Goal: Information Seeking & Learning: Compare options

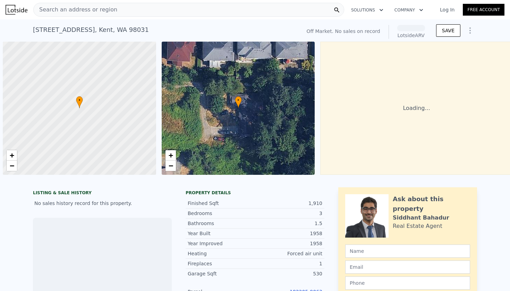
scroll to position [0, 3]
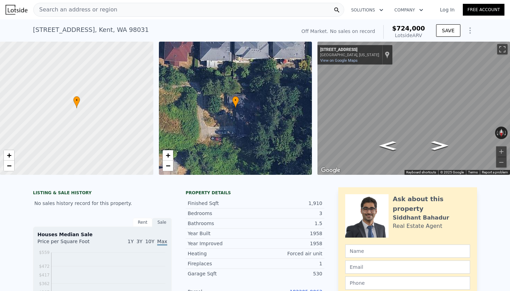
click at [121, 9] on div "Search an address or region" at bounding box center [188, 10] width 311 height 14
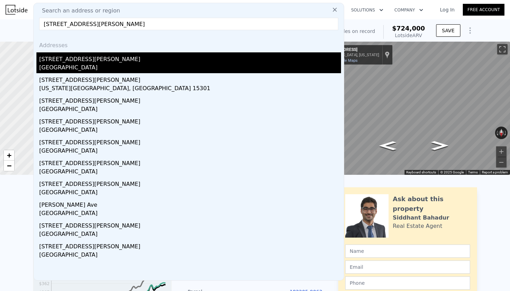
type input "[STREET_ADDRESS][PERSON_NAME]"
click at [86, 61] on div "[STREET_ADDRESS][PERSON_NAME]" at bounding box center [190, 57] width 302 height 11
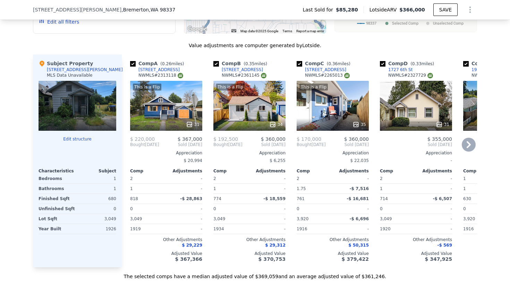
scroll to position [684, 0]
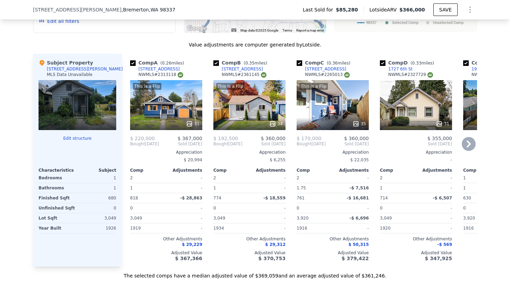
drag, startPoint x: 176, startPoint y: 69, endPoint x: 138, endPoint y: 68, distance: 37.5
click at [138, 68] on div "Comp A ( 0.26 miles) [STREET_ADDRESS] # 2313118" at bounding box center [166, 69] width 72 height 21
click at [154, 62] on div "Comp A ( 0.26 miles)" at bounding box center [158, 62] width 57 height 7
click at [180, 70] on div "Comp A ( 0.26 miles) [STREET_ADDRESS] # 2313118" at bounding box center [166, 69] width 72 height 21
click at [174, 64] on span "( 0.26 miles)" at bounding box center [172, 63] width 29 height 5
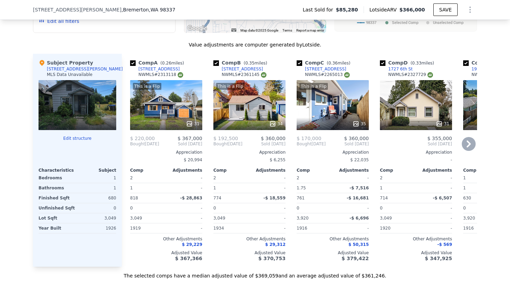
click at [144, 129] on div at bounding box center [166, 124] width 72 height 12
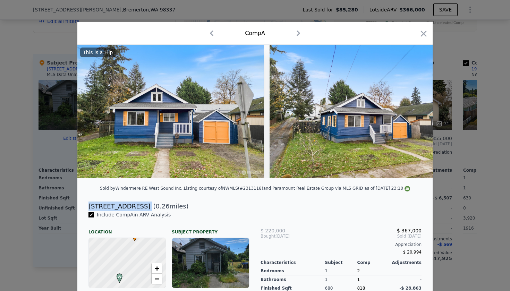
drag, startPoint x: 142, startPoint y: 207, endPoint x: 85, endPoint y: 203, distance: 56.8
click at [85, 203] on div "[STREET_ADDRESS] ( 0.26 miles)" at bounding box center [255, 207] width 344 height 10
copy div "[STREET_ADDRESS]"
click at [426, 31] on icon "button" at bounding box center [424, 34] width 10 height 10
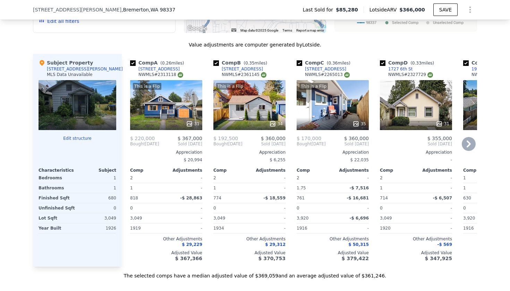
click at [251, 160] on div "$ 6,255" at bounding box center [249, 160] width 72 height 10
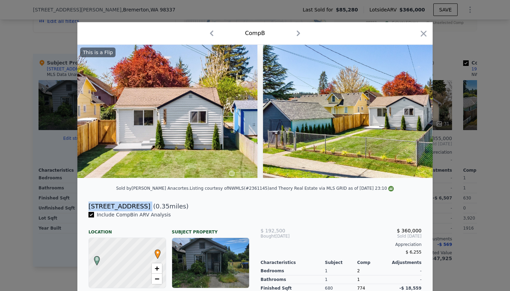
drag, startPoint x: 152, startPoint y: 208, endPoint x: 89, endPoint y: 205, distance: 63.2
click at [89, 205] on div "[STREET_ADDRESS] ( 0.35 miles)" at bounding box center [255, 207] width 344 height 10
copy div "[STREET_ADDRESS]"
